Goal: Task Accomplishment & Management: Manage account settings

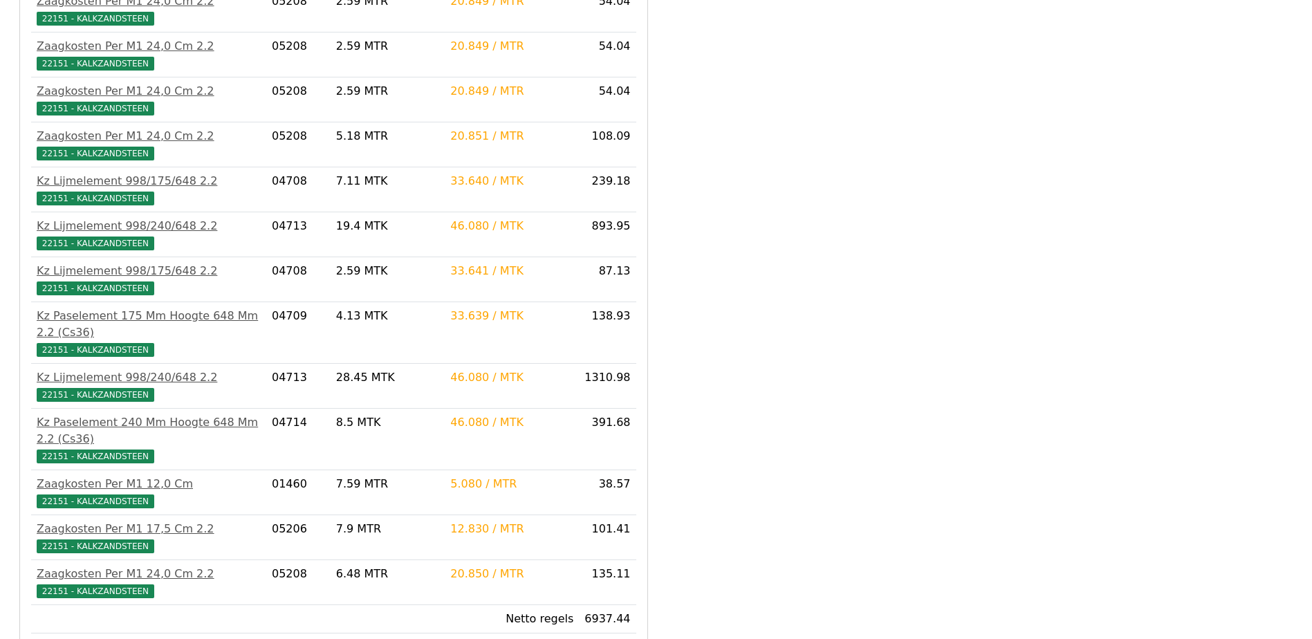
scroll to position [1116, 0]
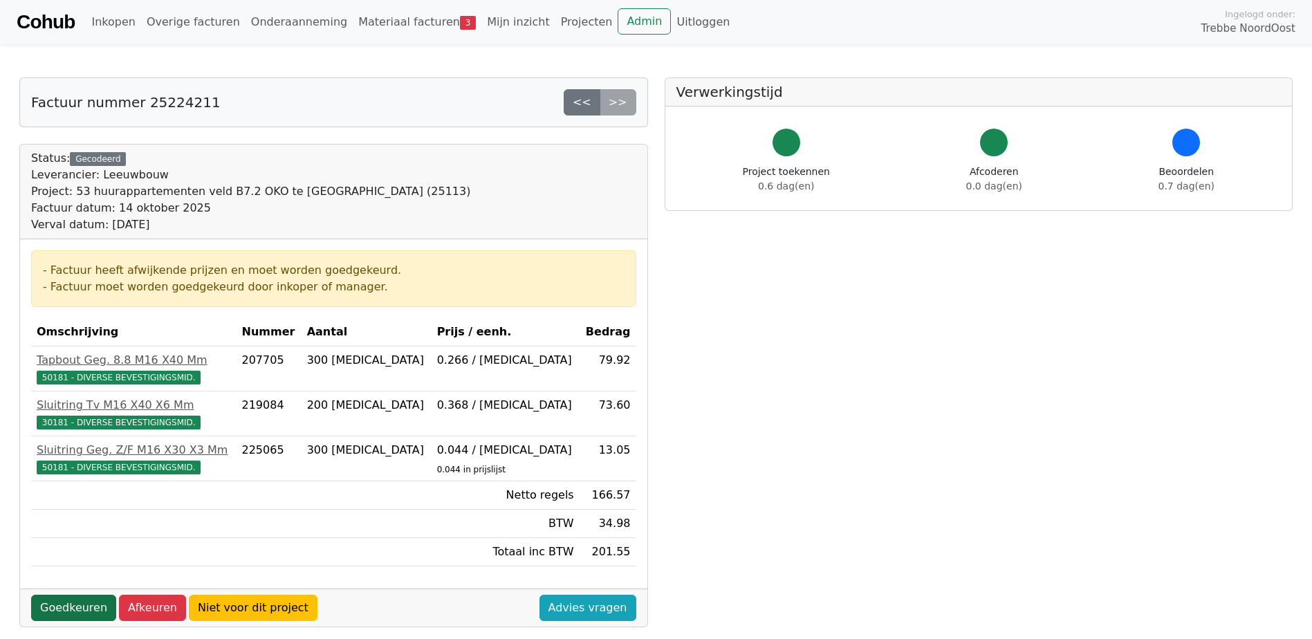
click at [68, 609] on link "Goedkeuren" at bounding box center [73, 608] width 85 height 26
